Goal: Complete application form

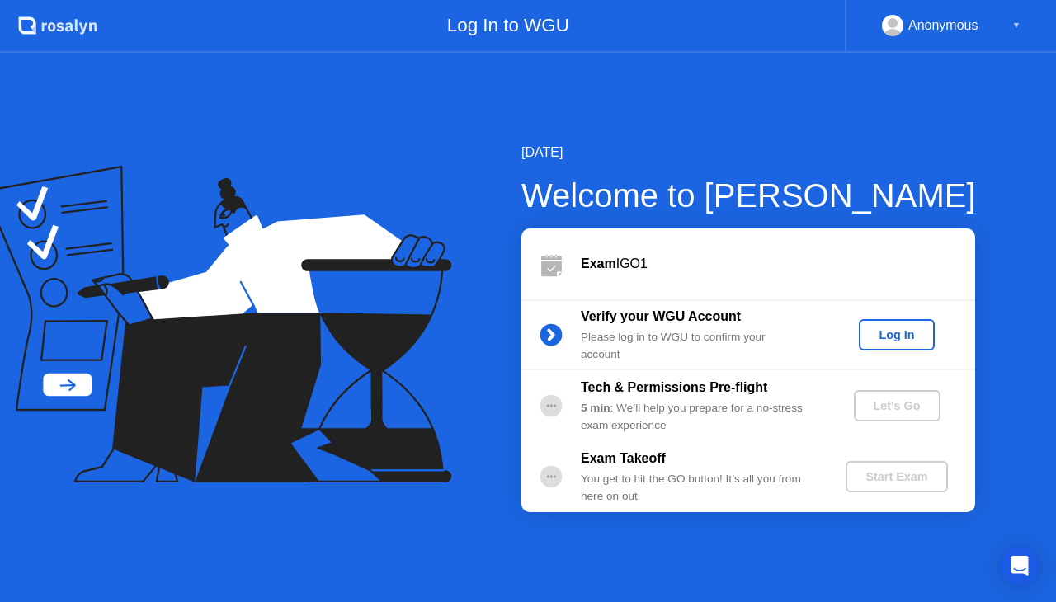
click at [881, 330] on div "Log In" at bounding box center [896, 334] width 62 height 13
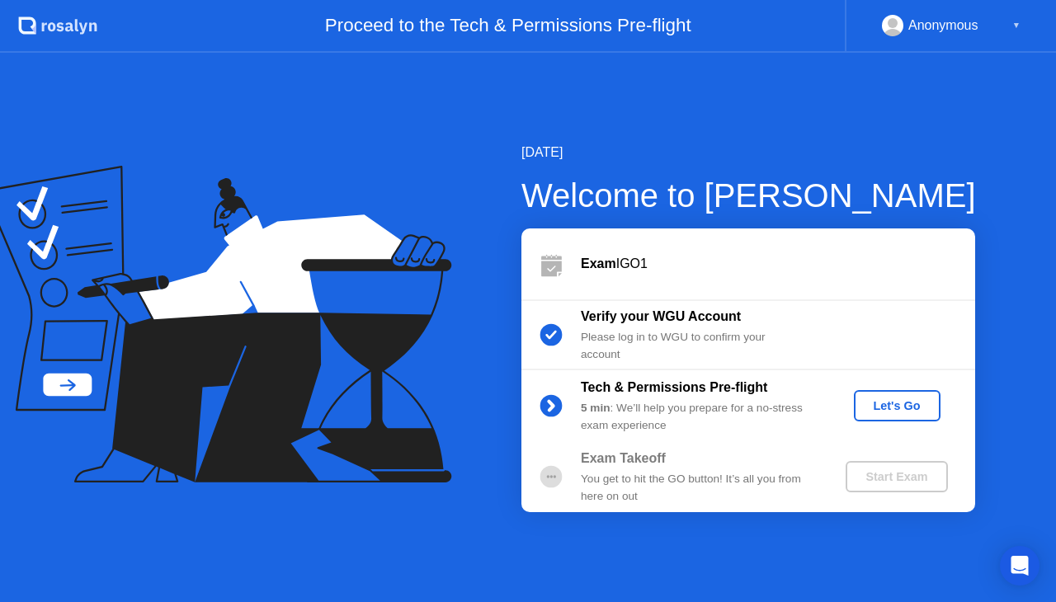
click at [897, 402] on div "Let's Go" at bounding box center [896, 405] width 73 height 13
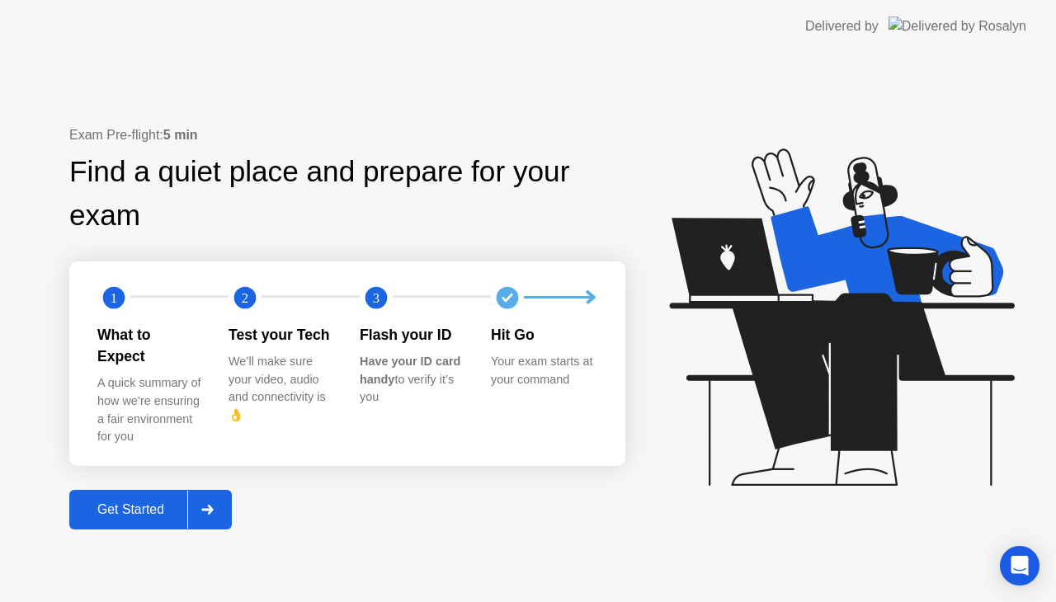
click at [96, 502] on div "Get Started" at bounding box center [130, 509] width 113 height 15
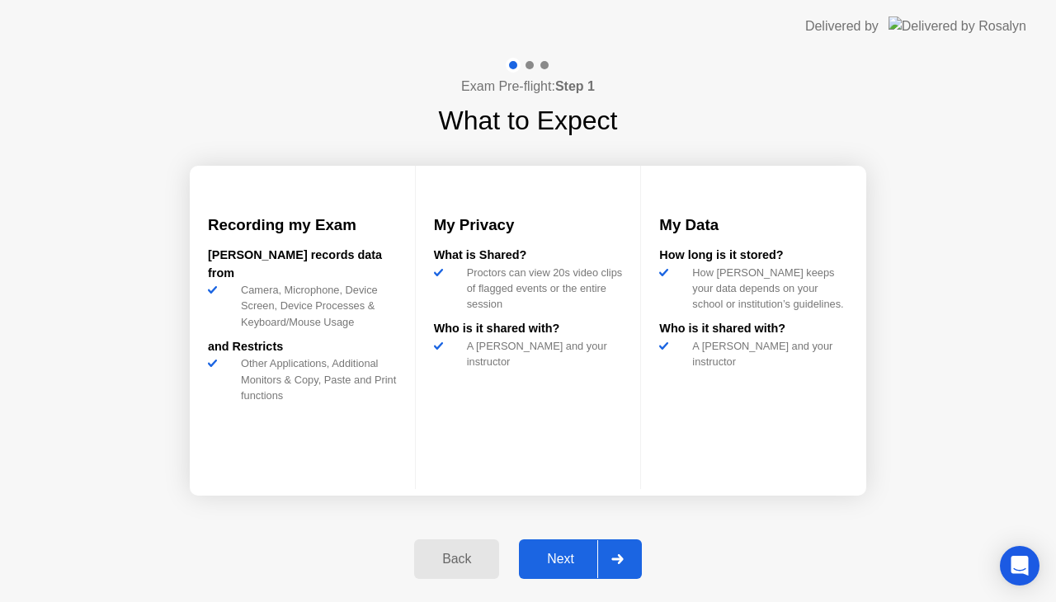
click at [556, 561] on div "Next" at bounding box center [560, 559] width 73 height 15
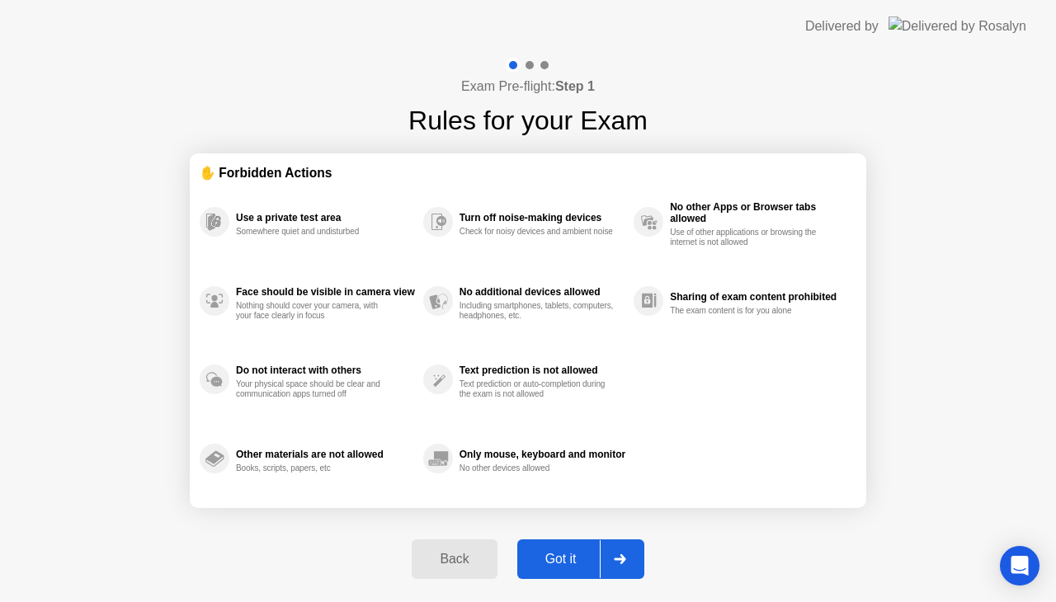
click at [552, 560] on div "Got it" at bounding box center [561, 559] width 78 height 15
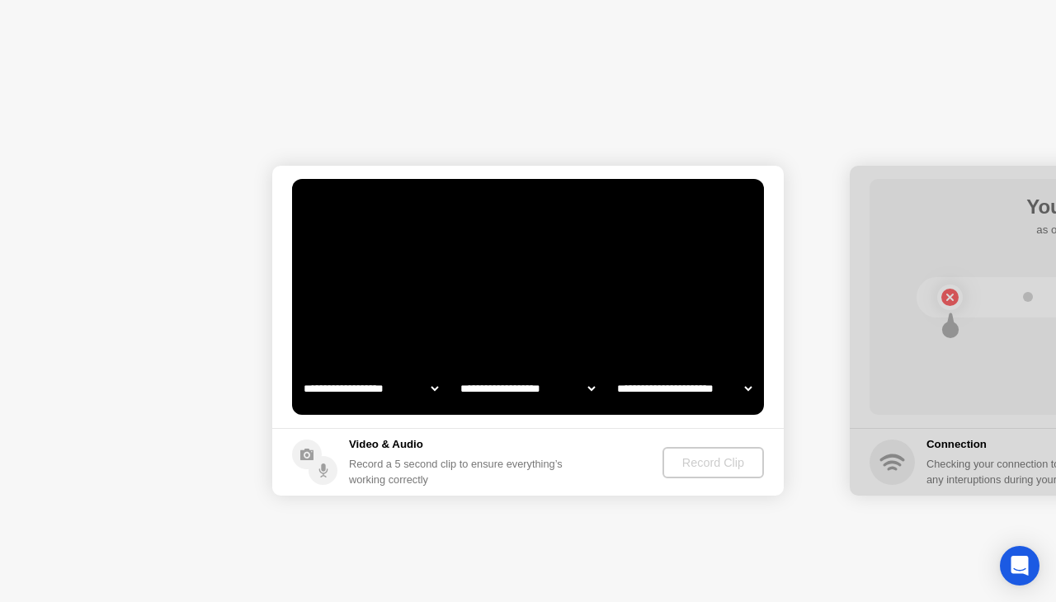
select select "**********"
select select "*******"
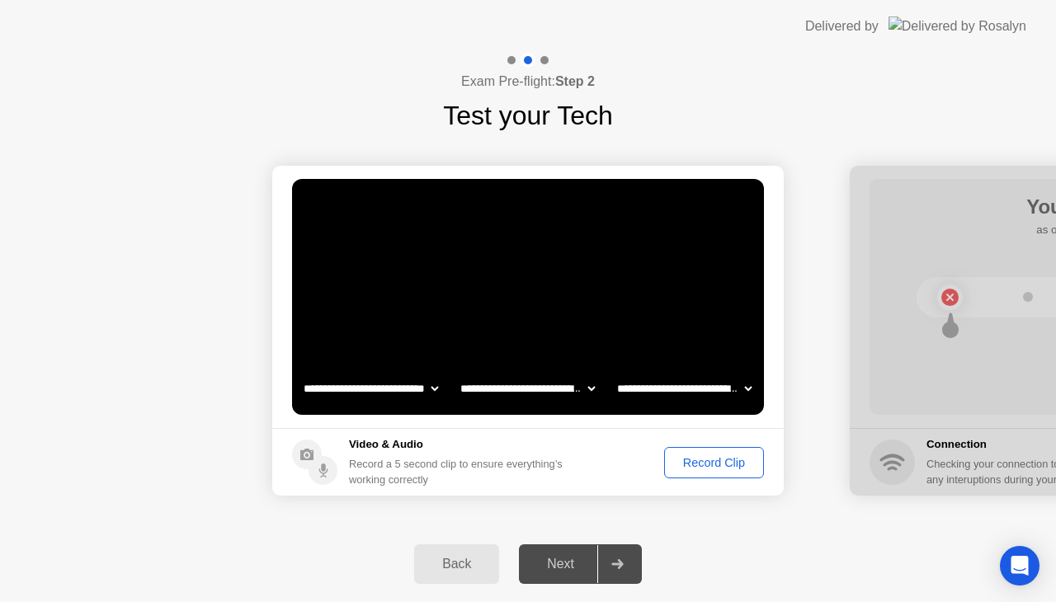
click at [713, 468] on div "Record Clip" at bounding box center [714, 462] width 88 height 13
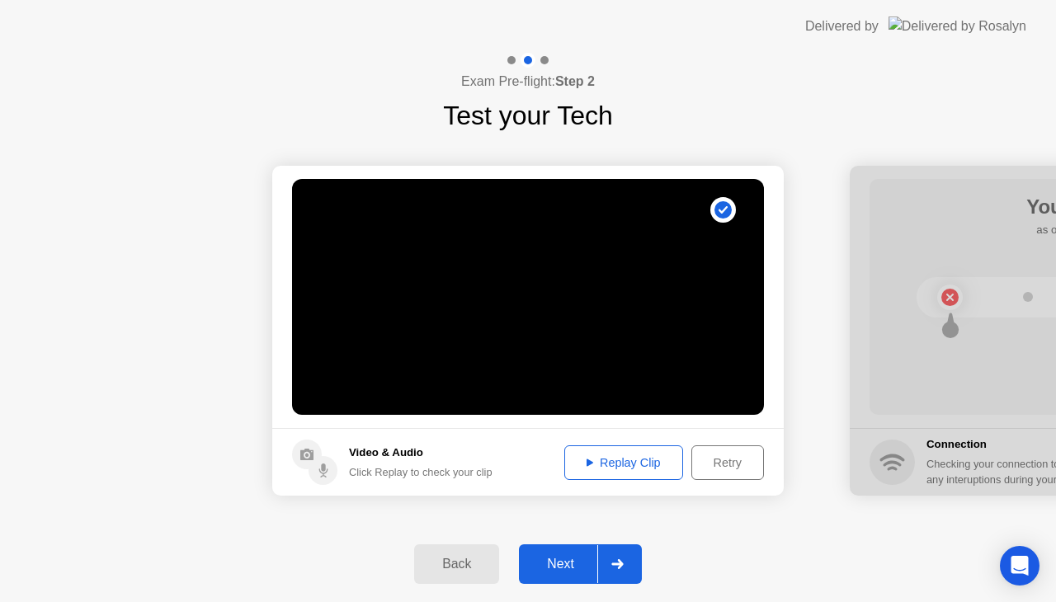
click at [633, 472] on button "Replay Clip" at bounding box center [623, 462] width 119 height 35
click at [586, 459] on icon at bounding box center [589, 463] width 7 height 8
click at [564, 560] on div "Next" at bounding box center [560, 564] width 73 height 15
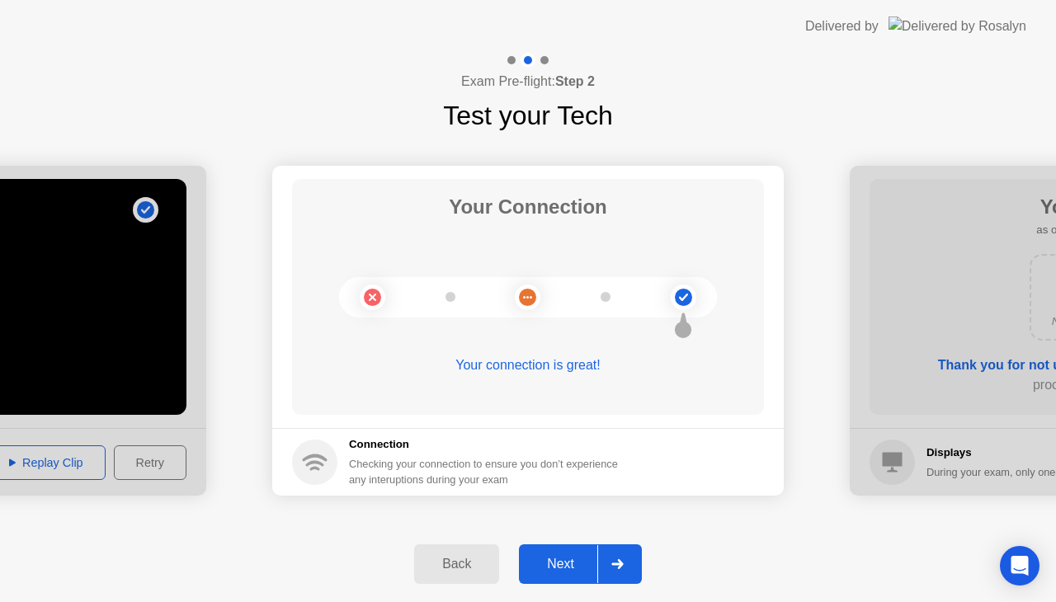
click at [564, 560] on div "Next" at bounding box center [560, 564] width 73 height 15
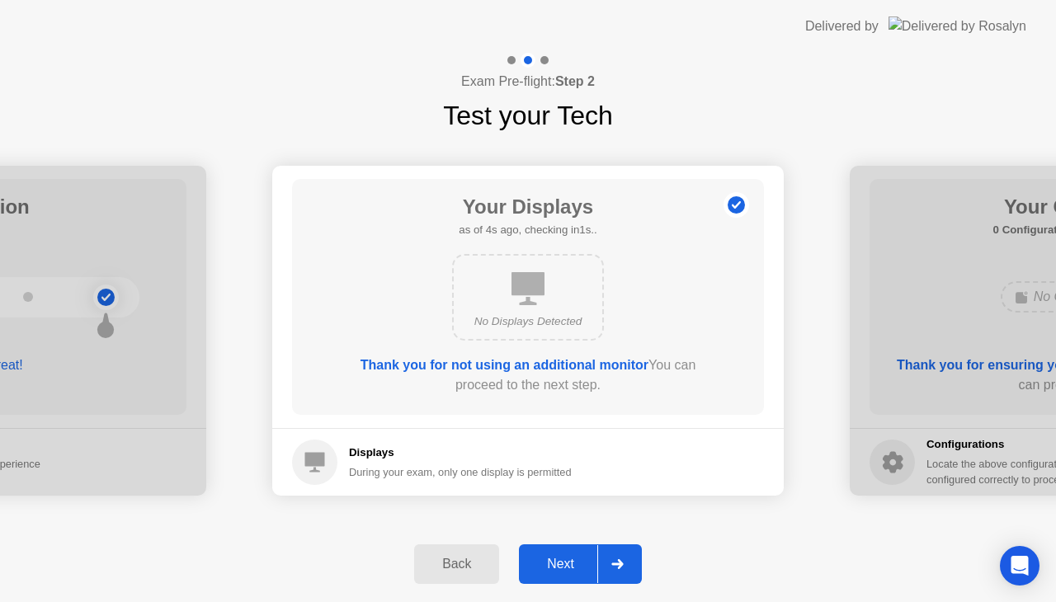
click at [564, 560] on div "Next" at bounding box center [560, 564] width 73 height 15
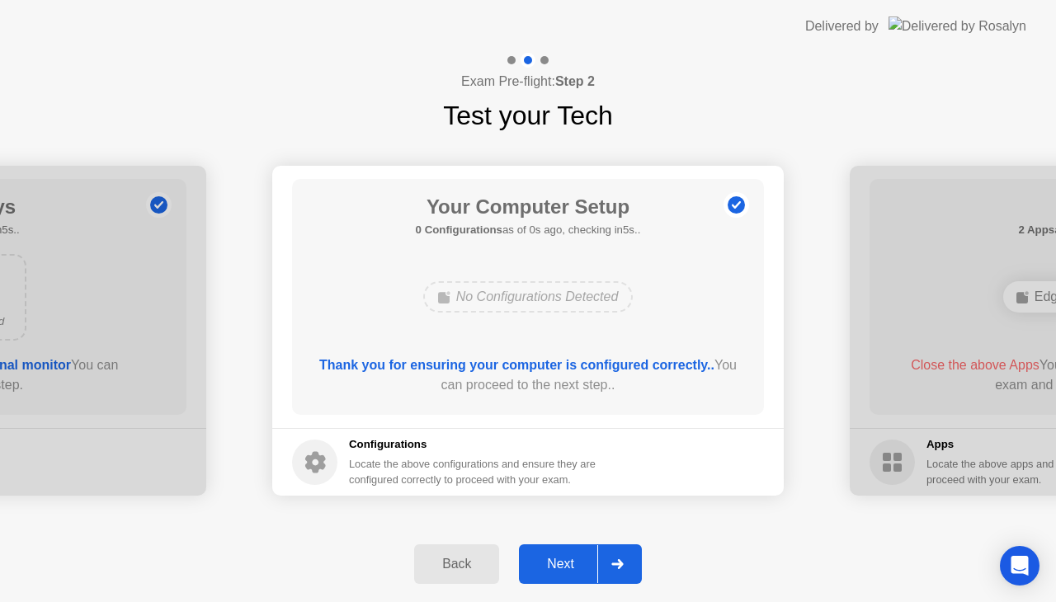
click at [564, 560] on div "Next" at bounding box center [560, 564] width 73 height 15
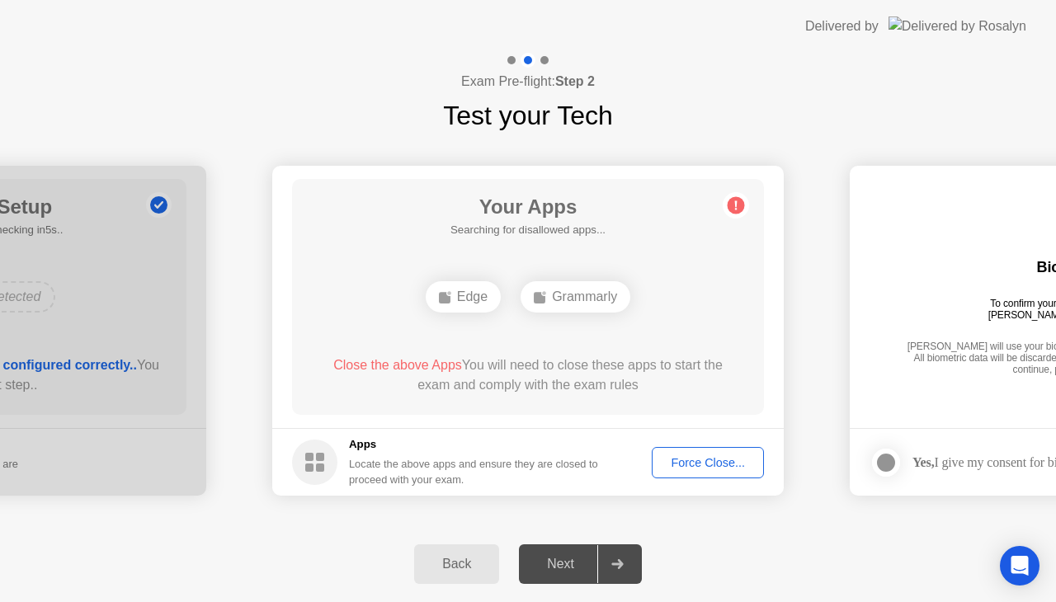
click at [744, 556] on div "Back Next" at bounding box center [528, 564] width 1056 height 76
click at [716, 467] on div "Force Close..." at bounding box center [707, 462] width 101 height 13
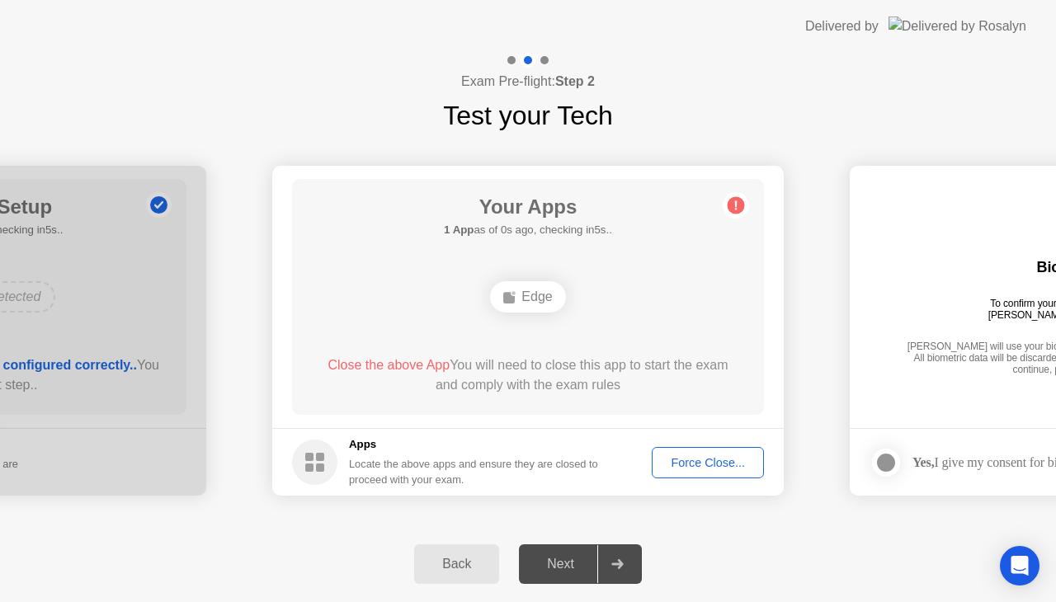
click at [694, 463] on div "Force Close..." at bounding box center [707, 462] width 101 height 13
click at [529, 289] on div "Edge" at bounding box center [527, 296] width 75 height 31
click at [698, 469] on div "Force Close..." at bounding box center [707, 462] width 101 height 13
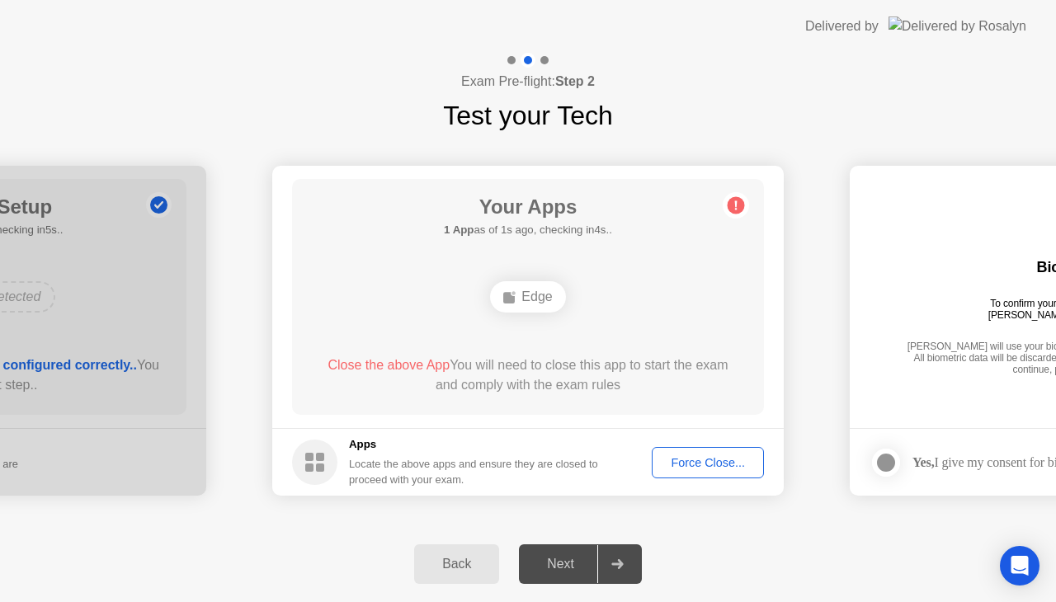
click at [733, 203] on circle at bounding box center [735, 205] width 17 height 17
click at [708, 458] on div "Force Close..." at bounding box center [707, 462] width 101 height 13
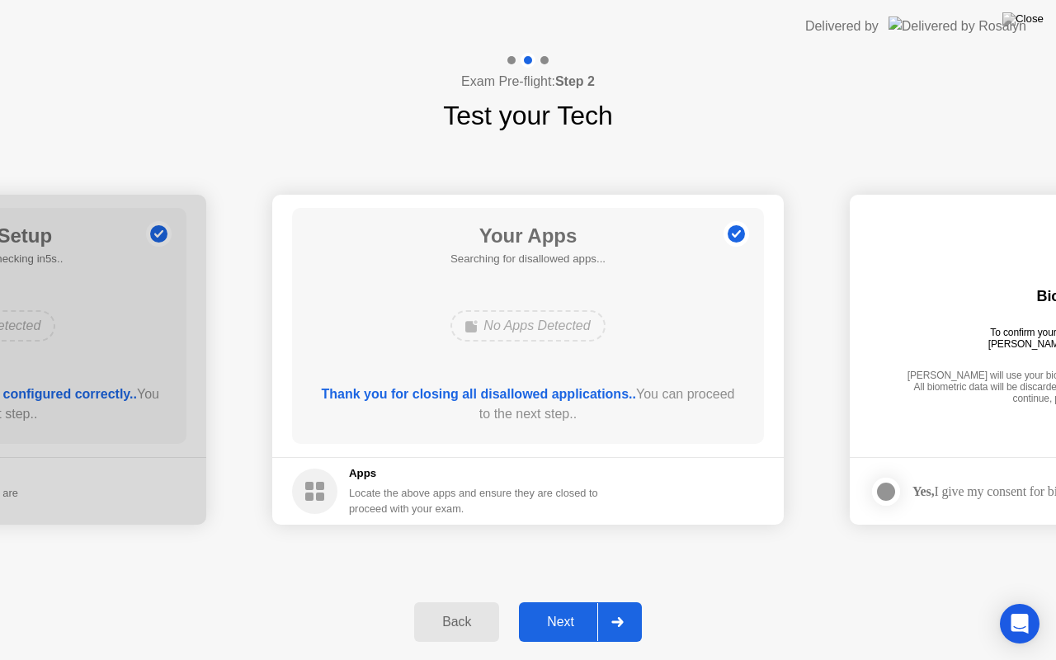
click at [551, 601] on div "Next" at bounding box center [560, 621] width 73 height 15
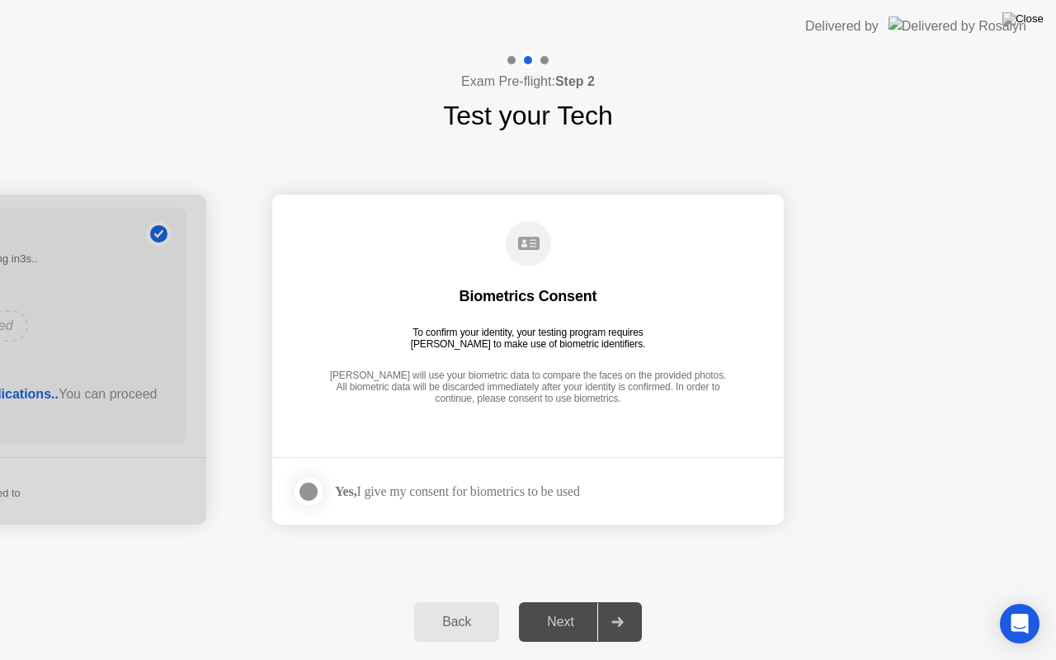
click at [311, 499] on div at bounding box center [309, 492] width 20 height 20
click at [564, 601] on div "Next" at bounding box center [560, 621] width 73 height 15
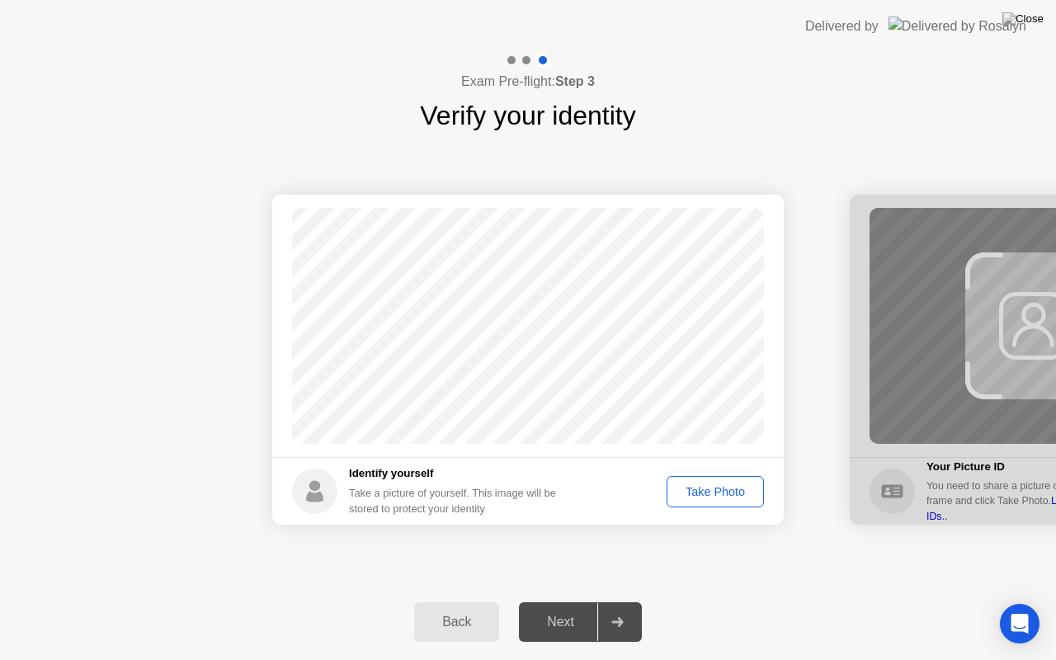
click at [711, 490] on div "Take Photo" at bounding box center [715, 491] width 86 height 13
click at [727, 486] on div "Retake" at bounding box center [726, 491] width 64 height 13
click at [727, 486] on div "Take Photo" at bounding box center [715, 491] width 86 height 13
click at [545, 601] on div "Next" at bounding box center [560, 621] width 73 height 15
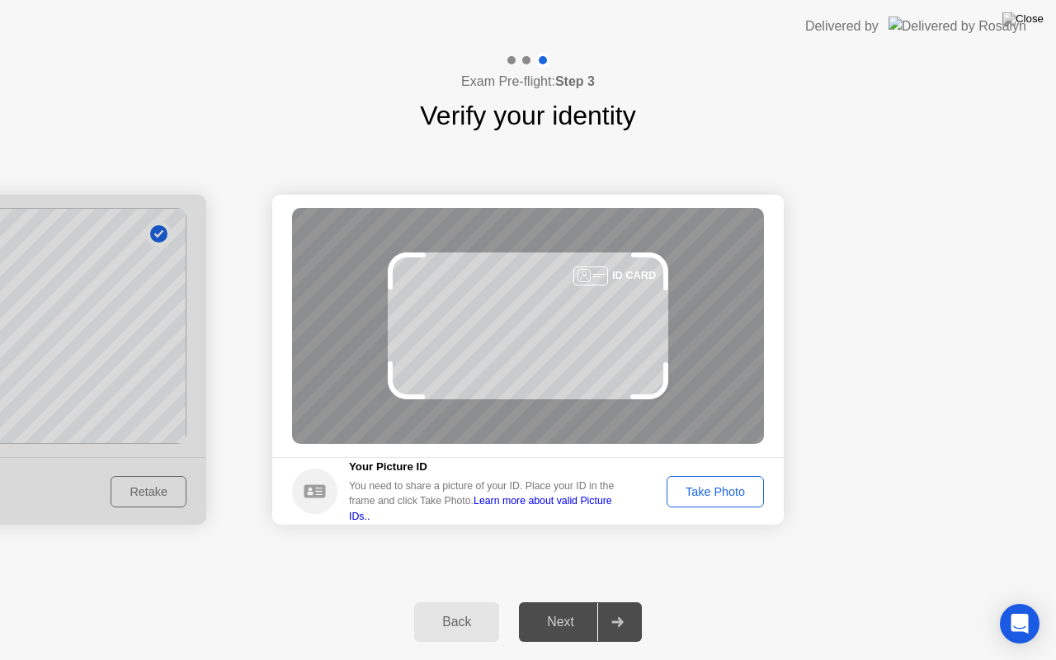
click at [732, 485] on div "Take Photo" at bounding box center [715, 491] width 86 height 13
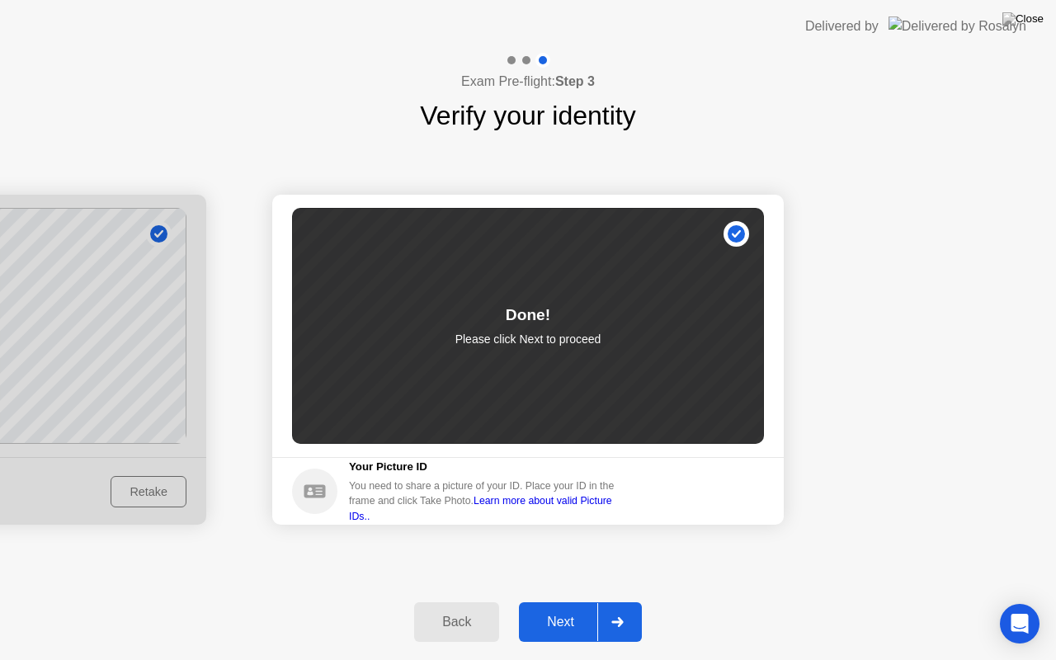
click at [555, 601] on div "Next" at bounding box center [560, 621] width 73 height 15
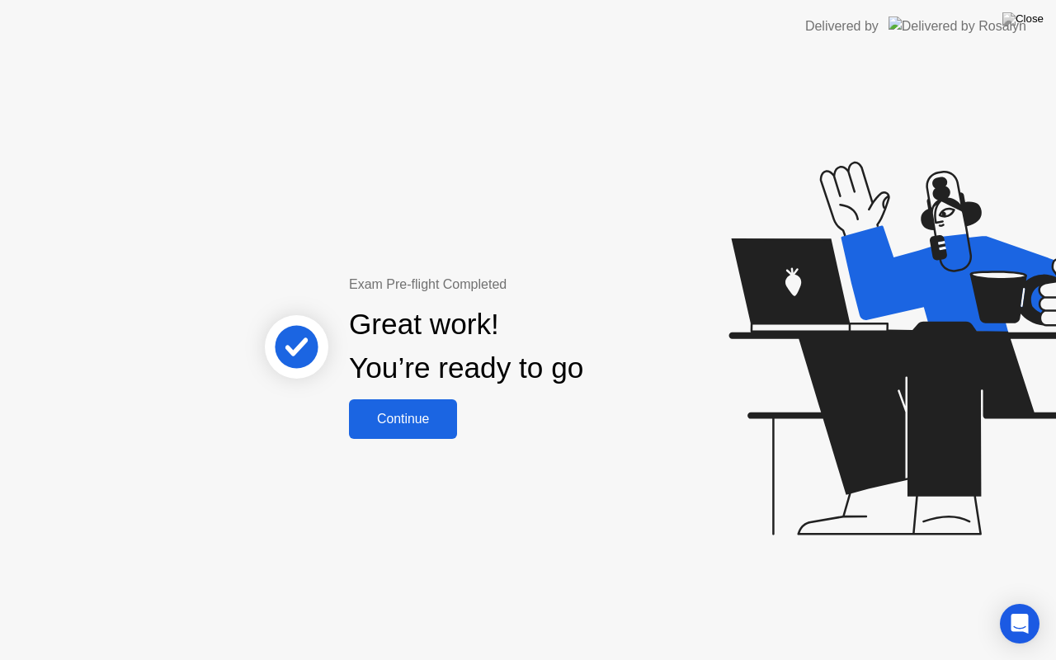
click at [421, 413] on div "Continue" at bounding box center [403, 419] width 98 height 15
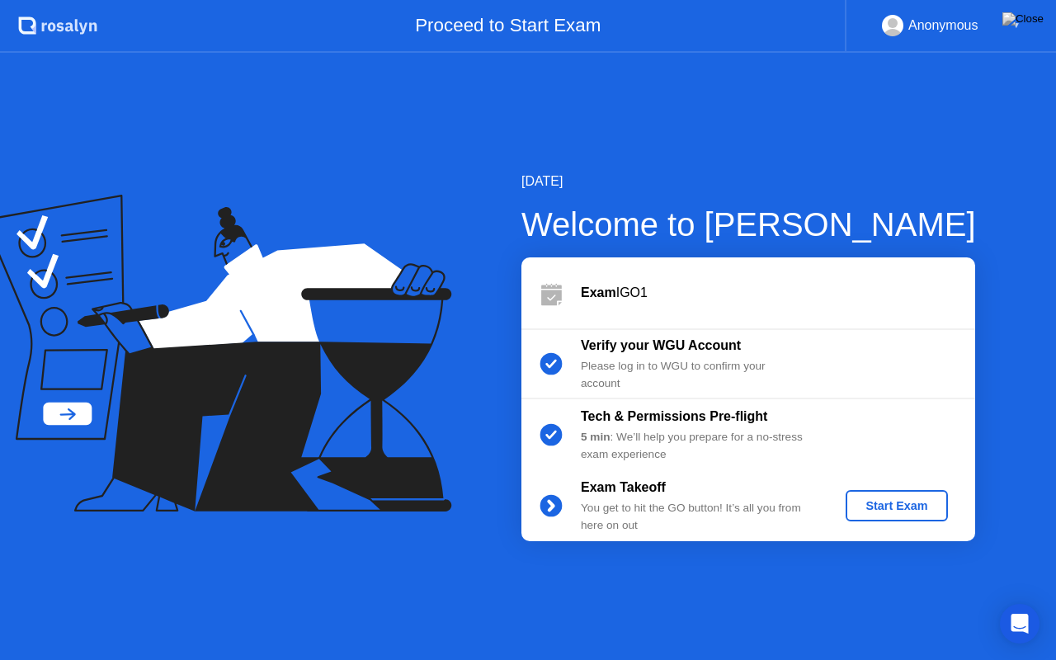
click at [882, 499] on div "Start Exam" at bounding box center [896, 505] width 88 height 13
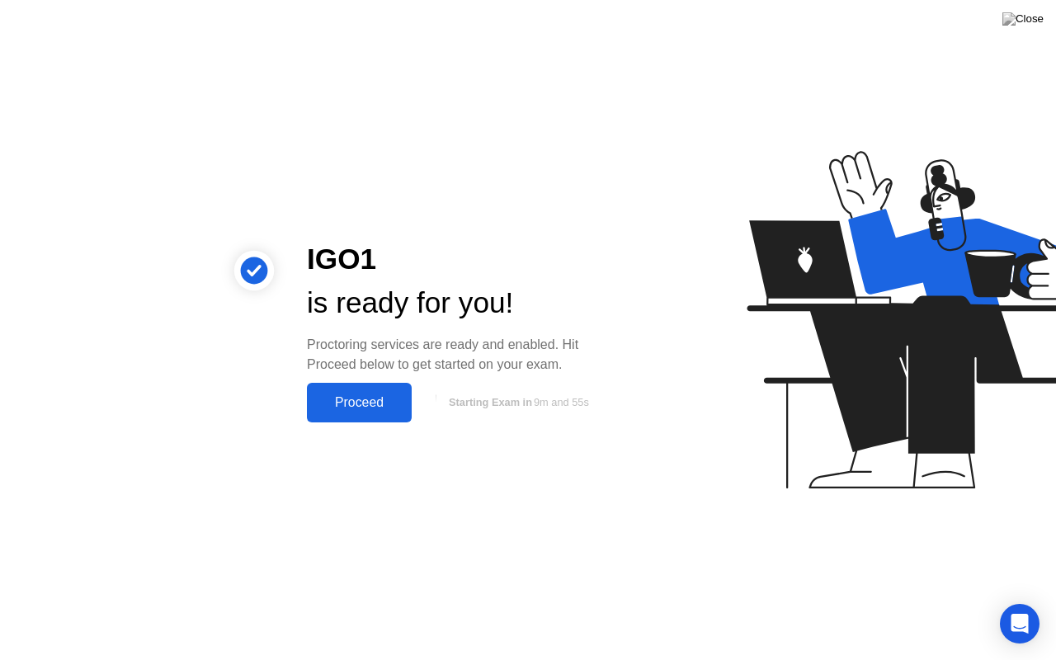
click at [366, 401] on div "Proceed" at bounding box center [359, 402] width 95 height 15
